Goal: Task Accomplishment & Management: Manage account settings

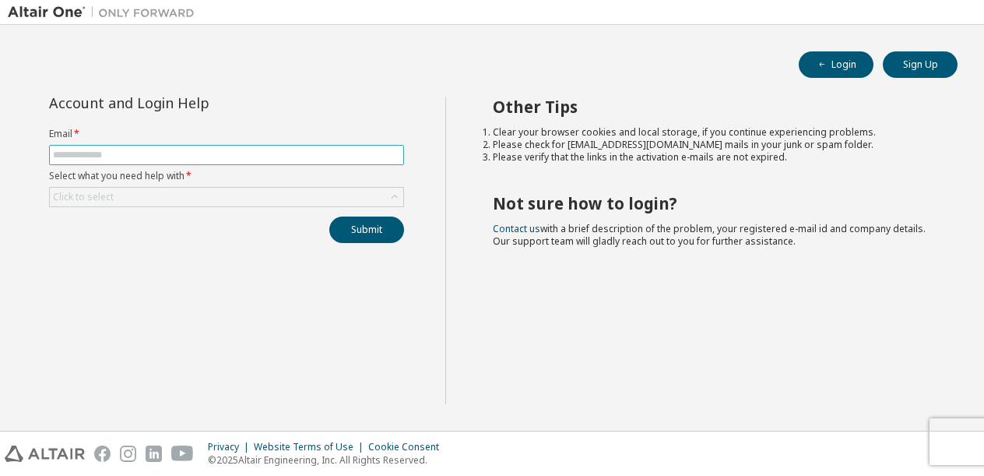
drag, startPoint x: 0, startPoint y: 0, endPoint x: 172, endPoint y: 149, distance: 227.5
click at [172, 149] on input "text" at bounding box center [226, 155] width 347 height 12
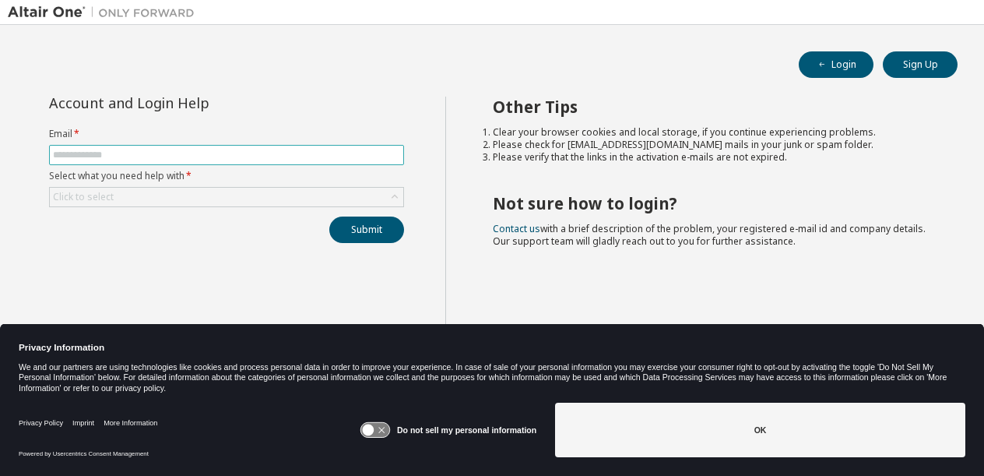
click at [137, 157] on input "text" at bounding box center [226, 155] width 347 height 12
type input "**********"
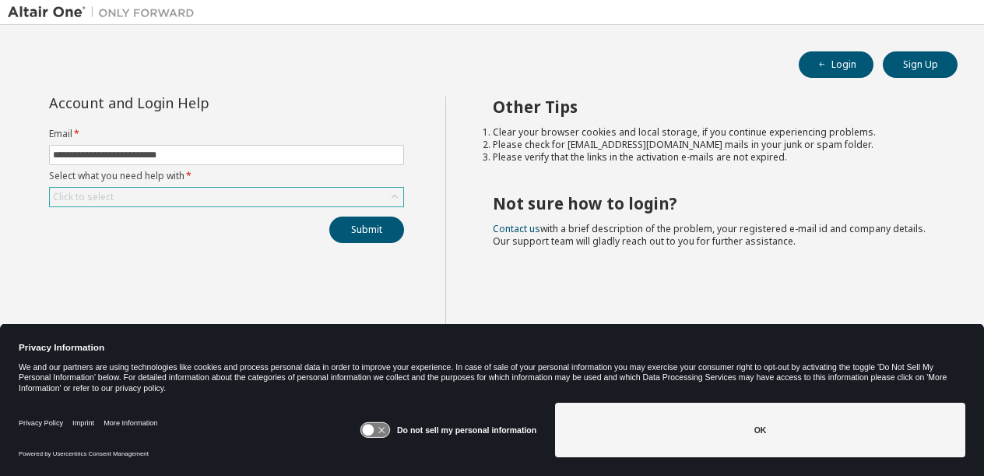
click at [148, 192] on div "Click to select" at bounding box center [227, 197] width 354 height 19
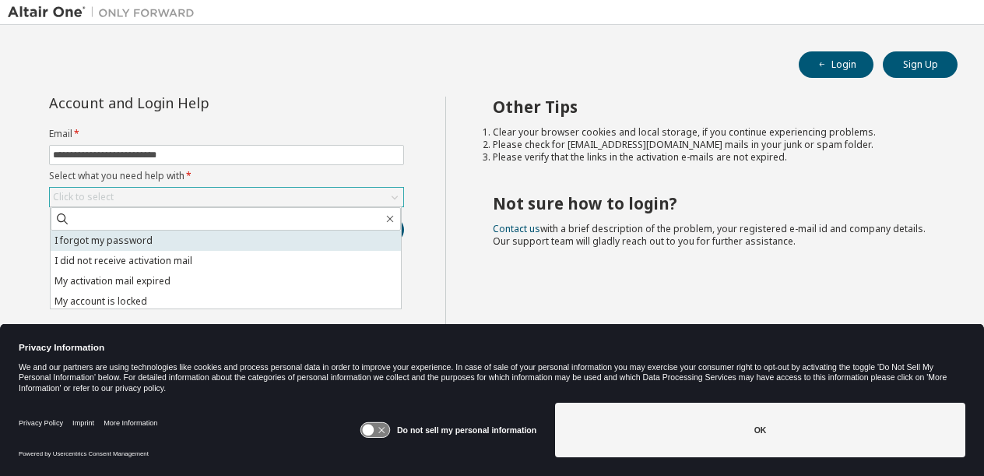
click at [167, 248] on li "I forgot my password" at bounding box center [226, 241] width 350 height 20
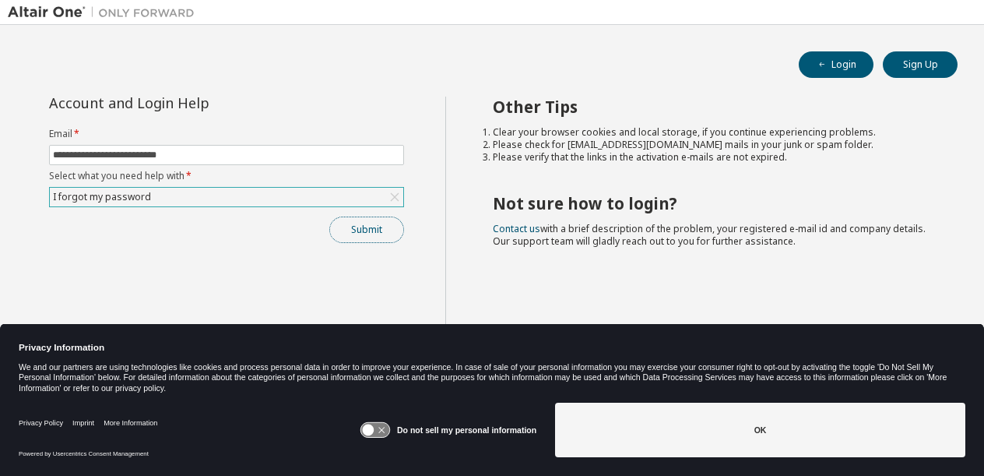
click at [377, 225] on button "Submit" at bounding box center [366, 230] width 75 height 26
click at [375, 228] on button "Submit" at bounding box center [366, 230] width 75 height 26
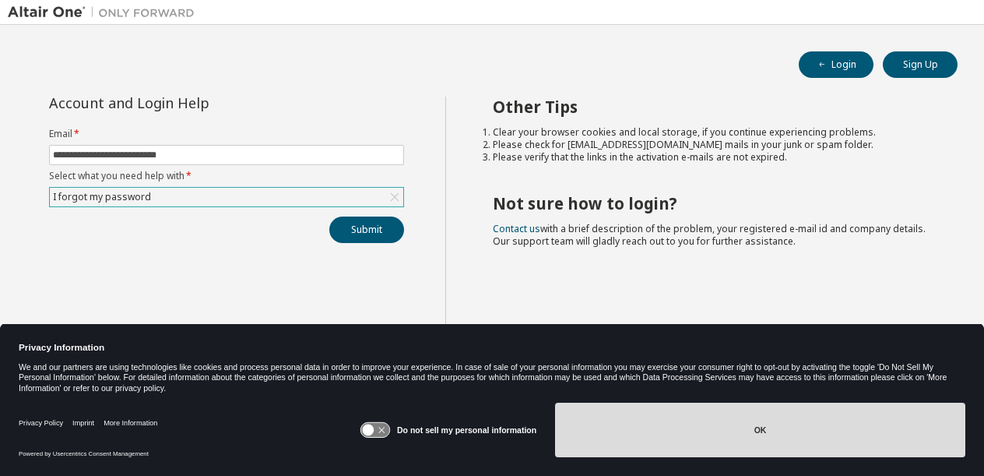
click at [586, 430] on button "OK" at bounding box center [760, 430] width 410 height 55
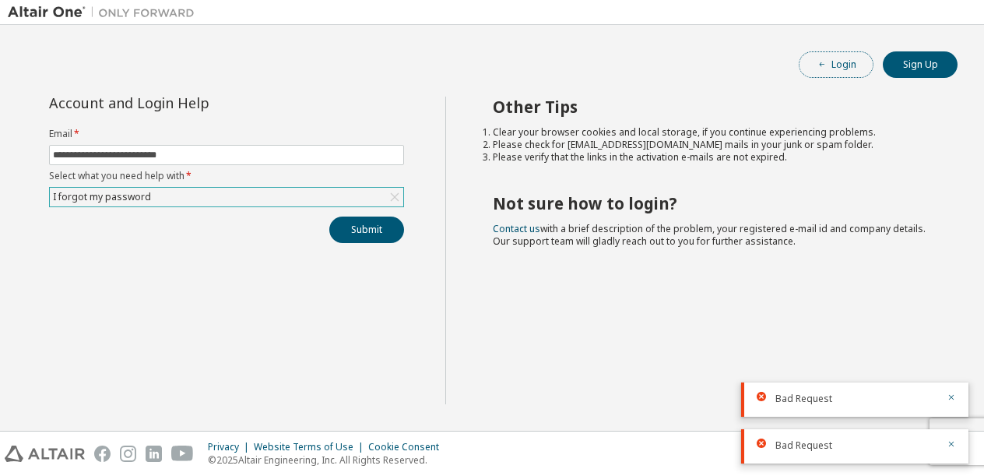
click at [834, 77] on button "Login" at bounding box center [836, 64] width 75 height 26
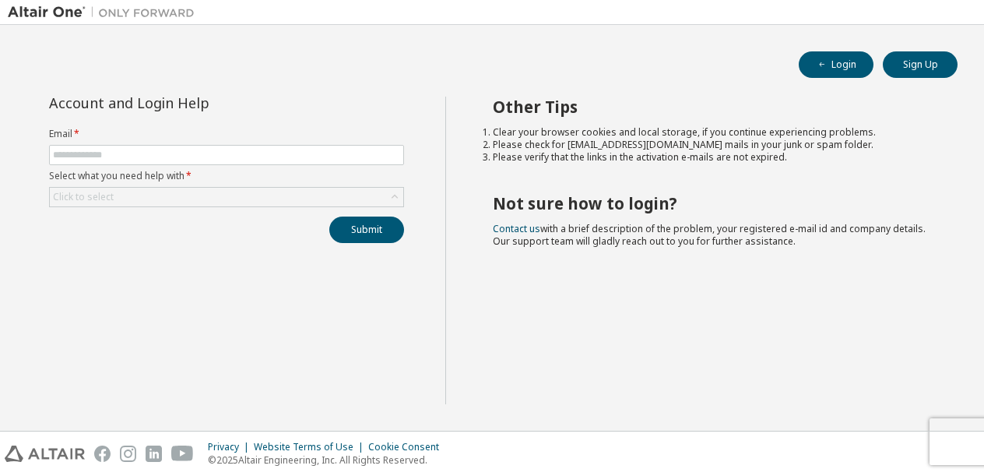
click at [205, 167] on form "Email * Select what you need help with * Click to select" at bounding box center [226, 167] width 355 height 79
click at [200, 158] on input "text" at bounding box center [226, 155] width 347 height 12
type input "**********"
click at [175, 188] on div "Click to select" at bounding box center [227, 197] width 354 height 19
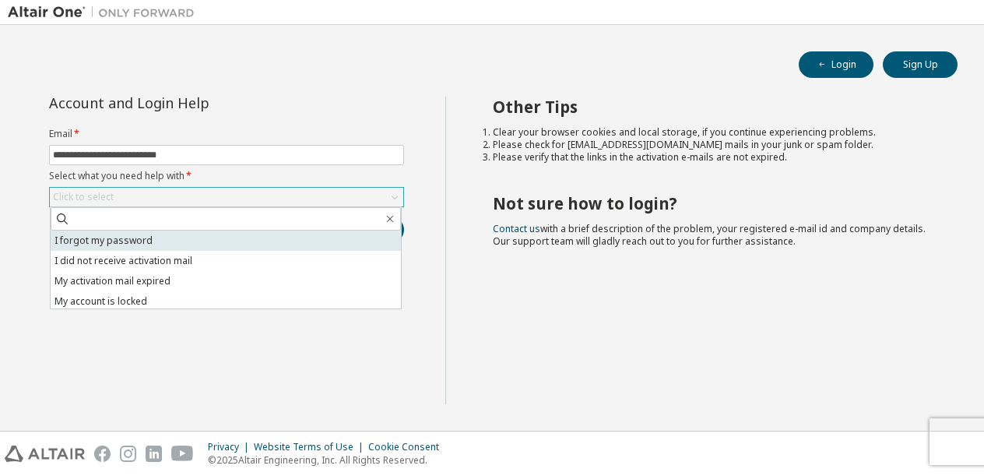
click at [172, 234] on li "I forgot my password" at bounding box center [226, 241] width 350 height 20
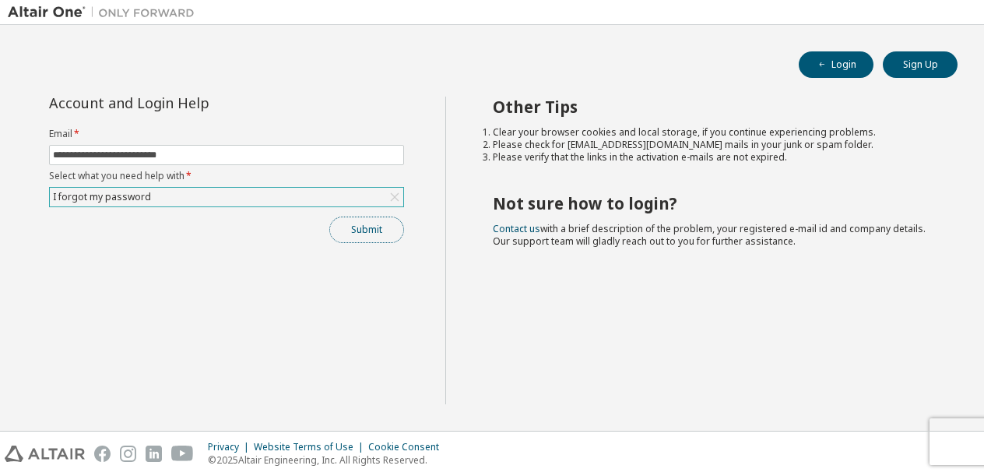
click at [351, 220] on button "Submit" at bounding box center [366, 230] width 75 height 26
